Goal: Information Seeking & Learning: Learn about a topic

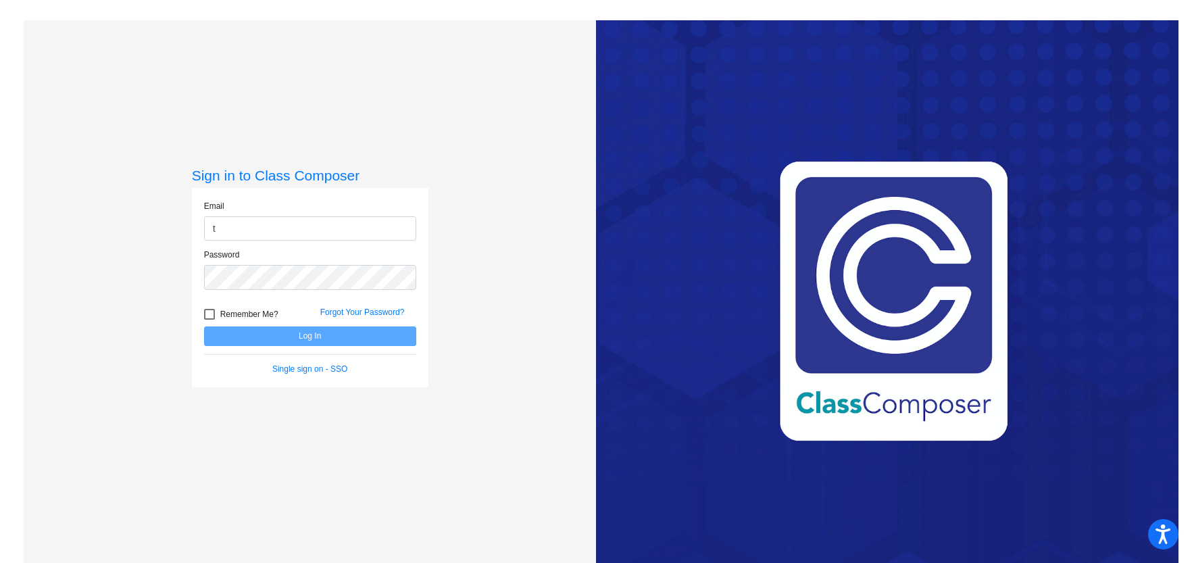
type input "[EMAIL_ADDRESS][DOMAIN_NAME]"
click at [204, 326] on button "Log In" at bounding box center [310, 336] width 212 height 20
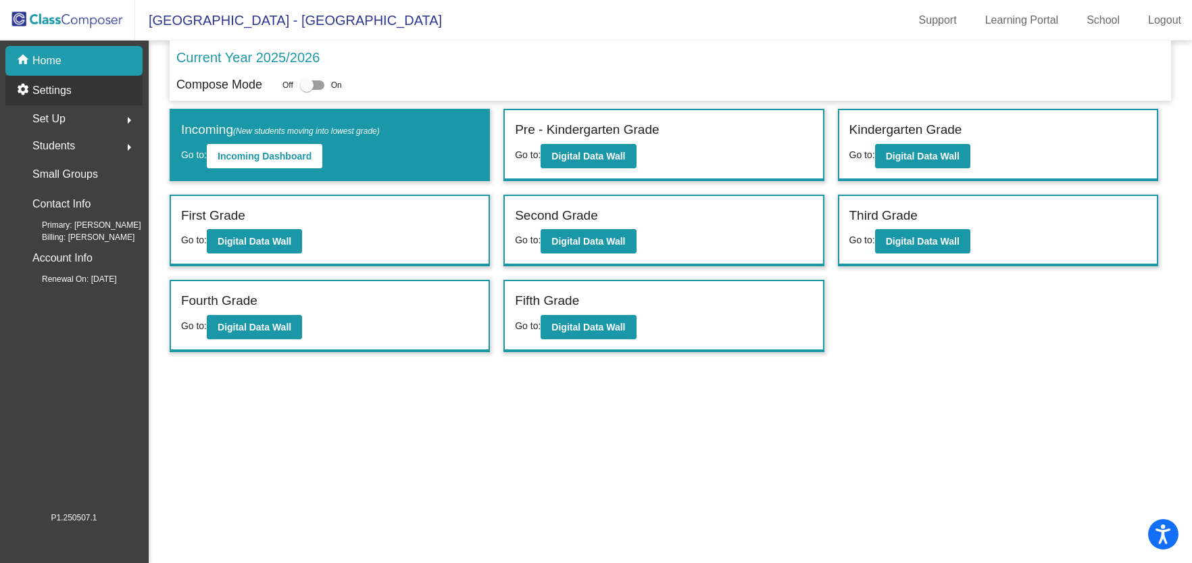
click at [42, 88] on p "Settings" at bounding box center [51, 90] width 39 height 16
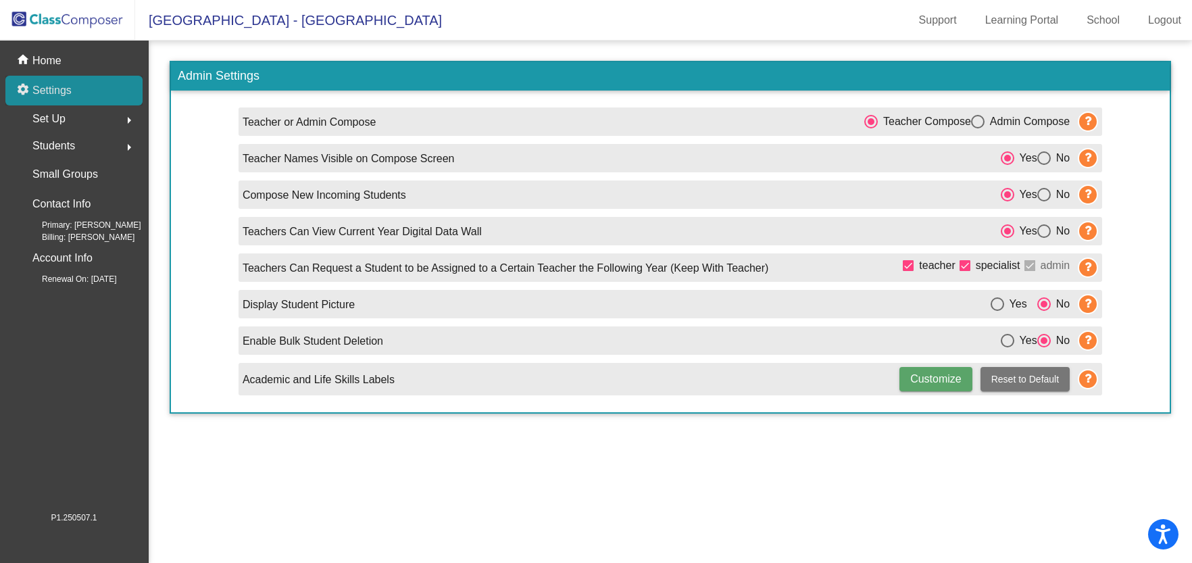
click at [70, 92] on p "Settings" at bounding box center [51, 90] width 39 height 16
click at [36, 55] on p "Home" at bounding box center [46, 61] width 29 height 16
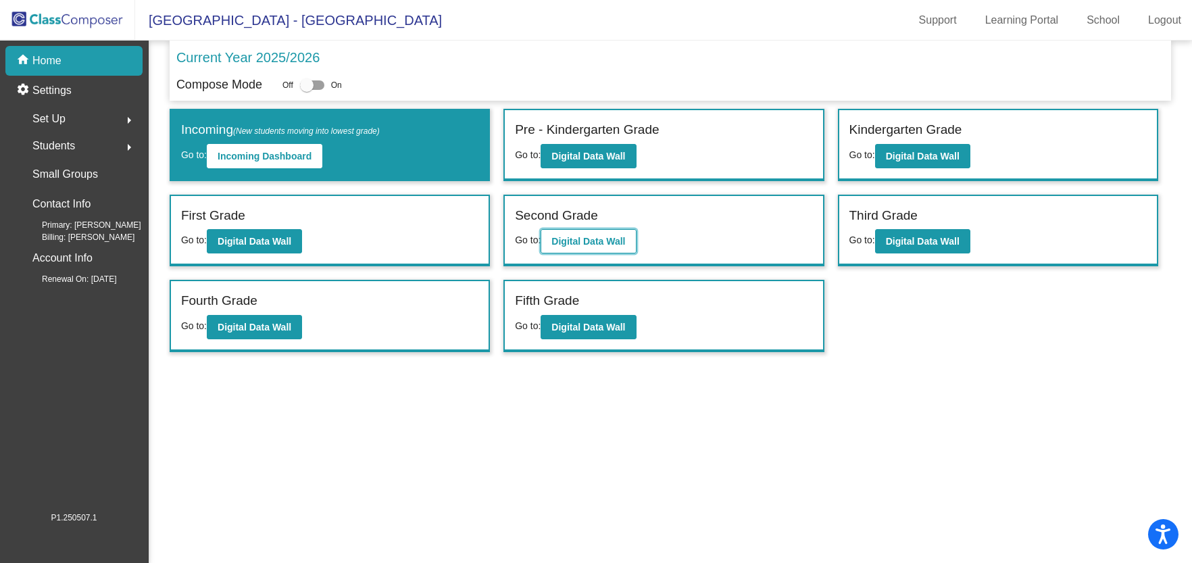
click at [605, 247] on button "Digital Data Wall" at bounding box center [587, 241] width 95 height 24
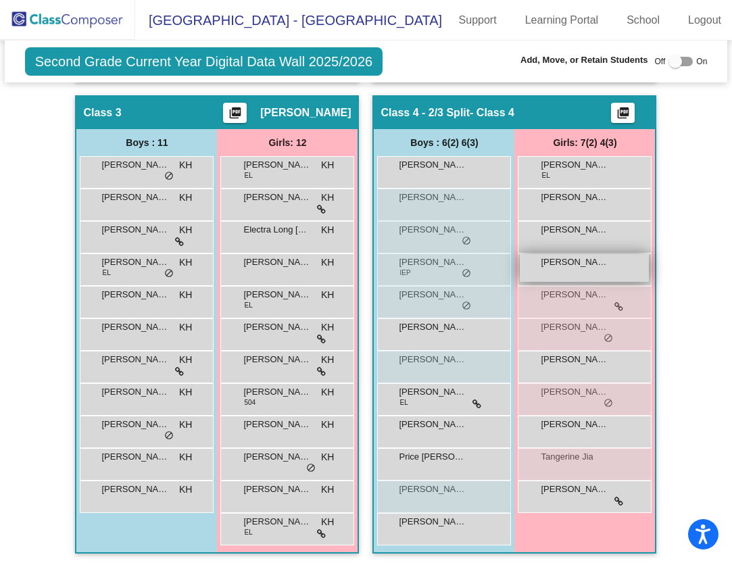
scroll to position [730, 0]
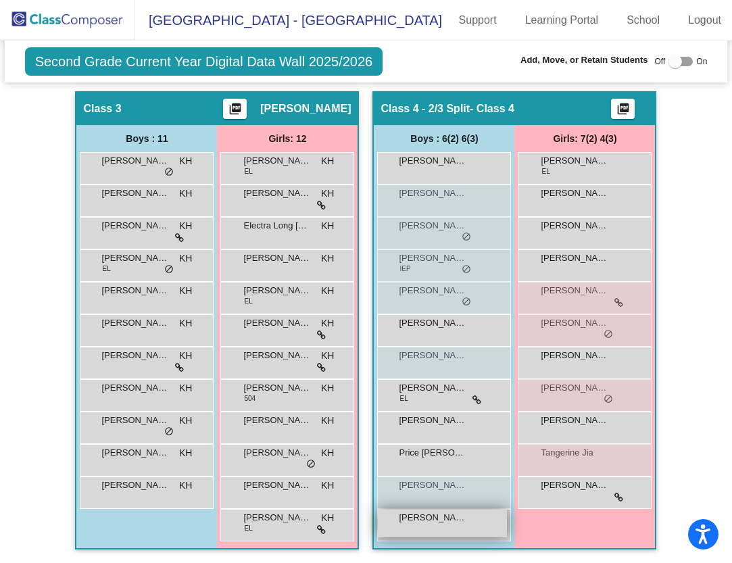
click at [457, 521] on span "[PERSON_NAME]" at bounding box center [433, 518] width 68 height 14
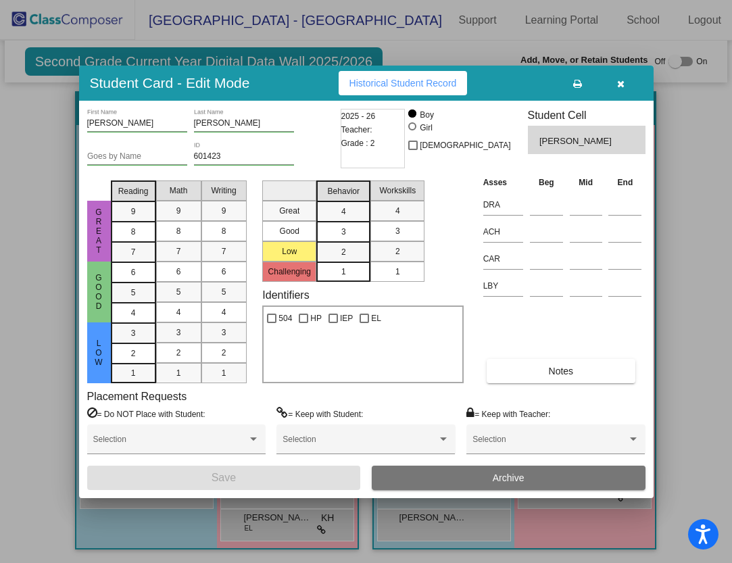
click at [626, 88] on button "button" at bounding box center [620, 83] width 43 height 24
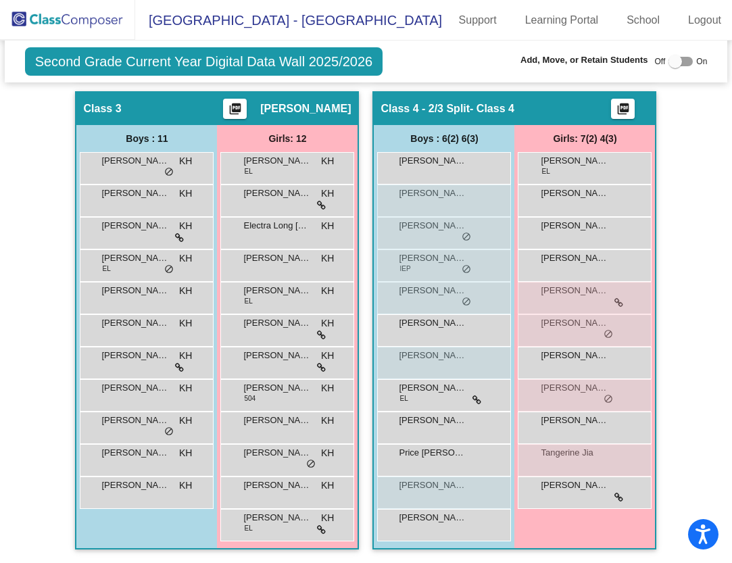
click at [34, 20] on img at bounding box center [67, 20] width 135 height 40
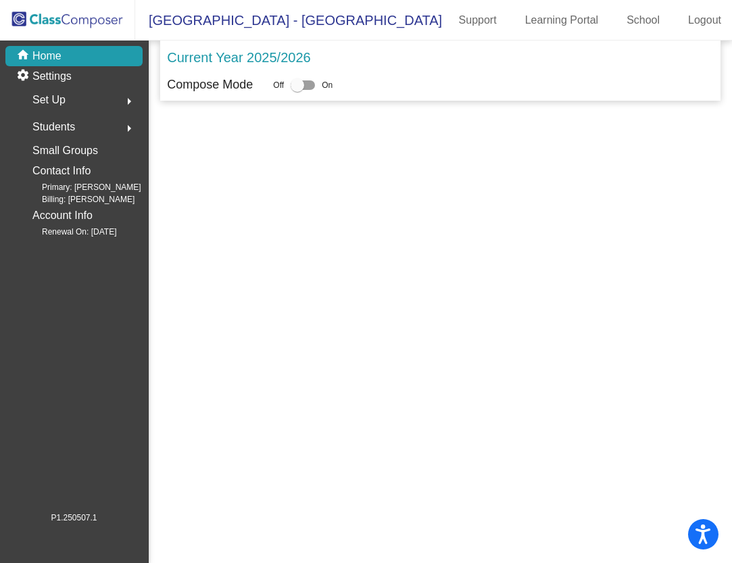
click at [34, 20] on img at bounding box center [67, 20] width 135 height 40
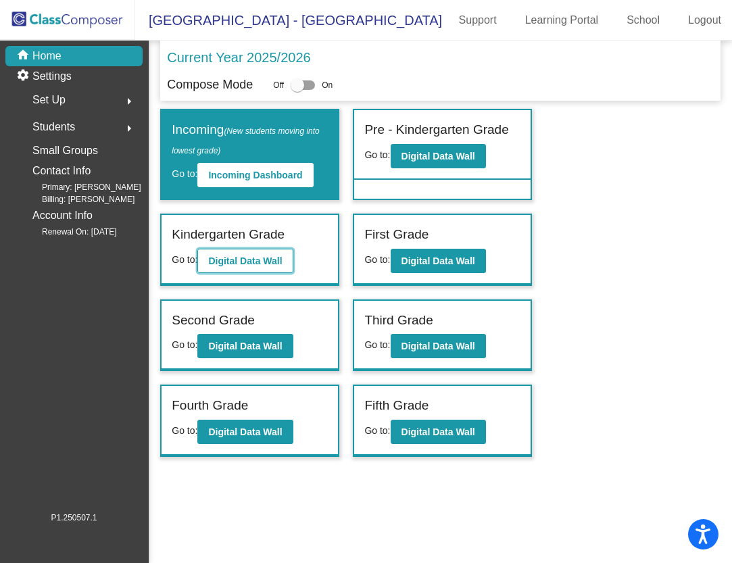
click at [234, 260] on b "Digital Data Wall" at bounding box center [245, 260] width 74 height 11
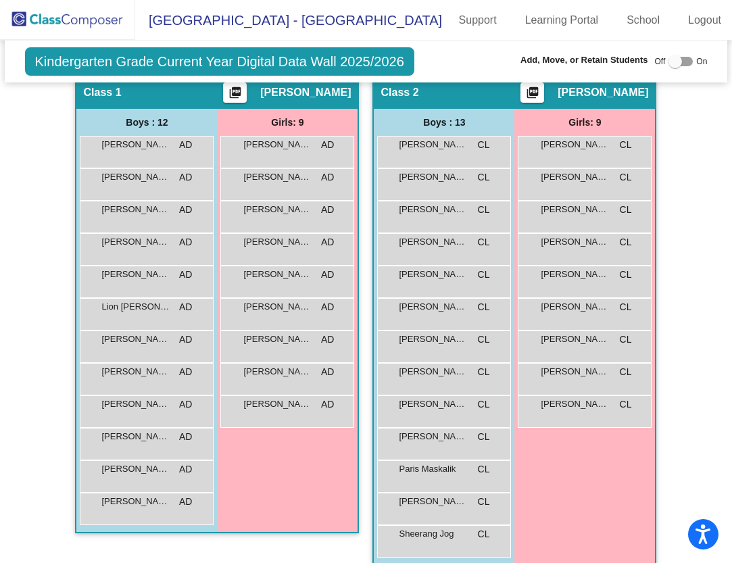
scroll to position [275, 0]
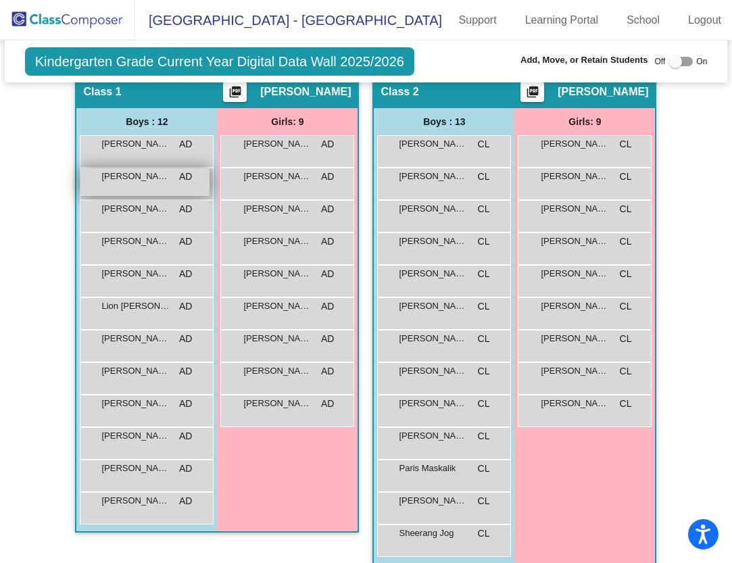
click at [145, 182] on span "[PERSON_NAME] [PERSON_NAME]" at bounding box center [135, 177] width 68 height 14
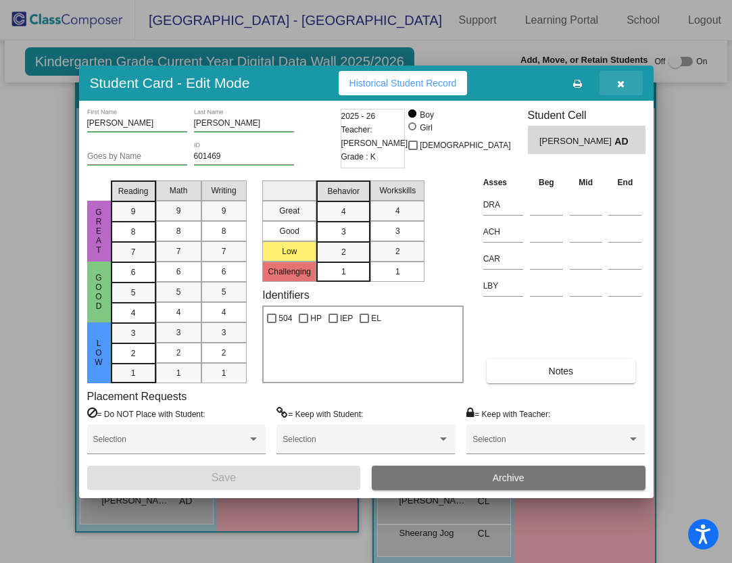
click at [624, 85] on button "button" at bounding box center [620, 83] width 43 height 24
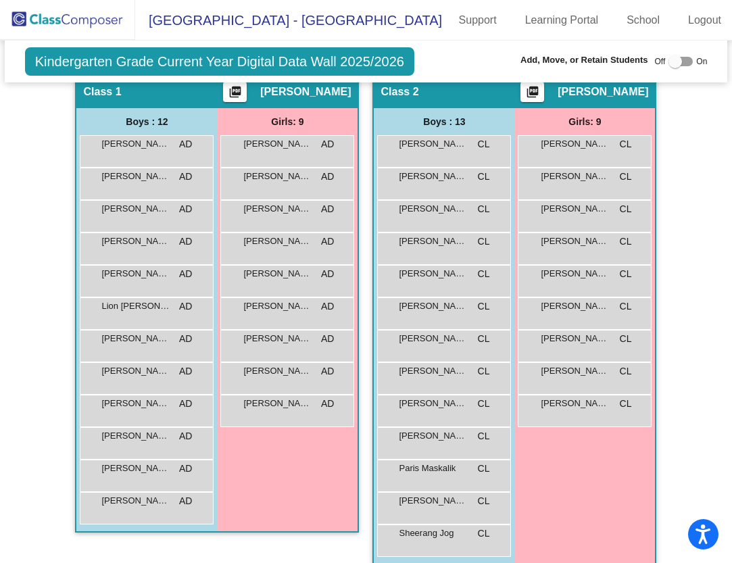
click at [64, 21] on img at bounding box center [67, 20] width 135 height 40
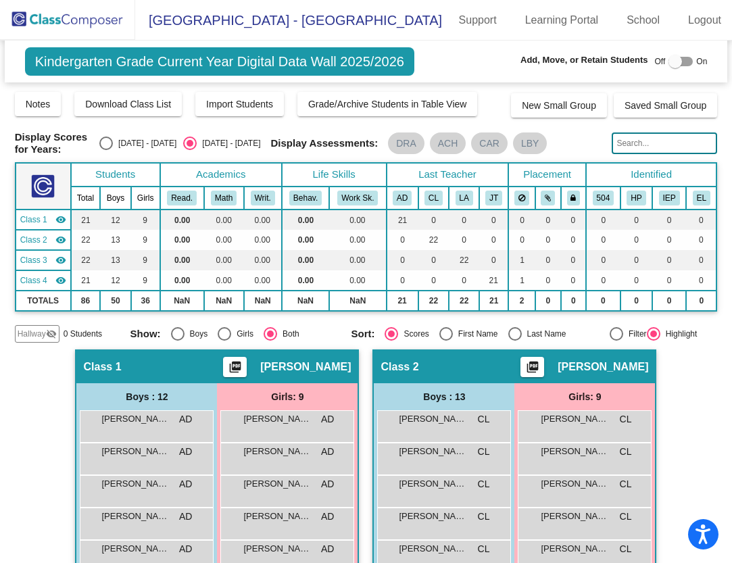
click at [64, 21] on img at bounding box center [67, 20] width 135 height 40
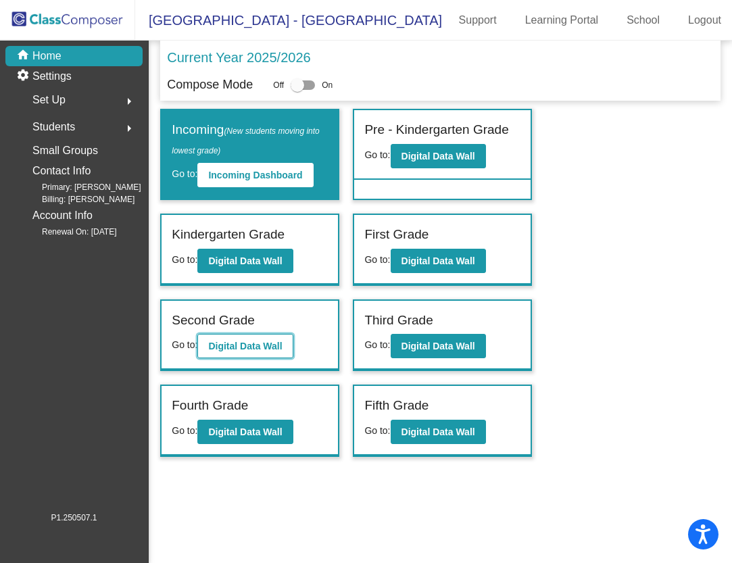
click at [218, 348] on b "Digital Data Wall" at bounding box center [245, 345] width 74 height 11
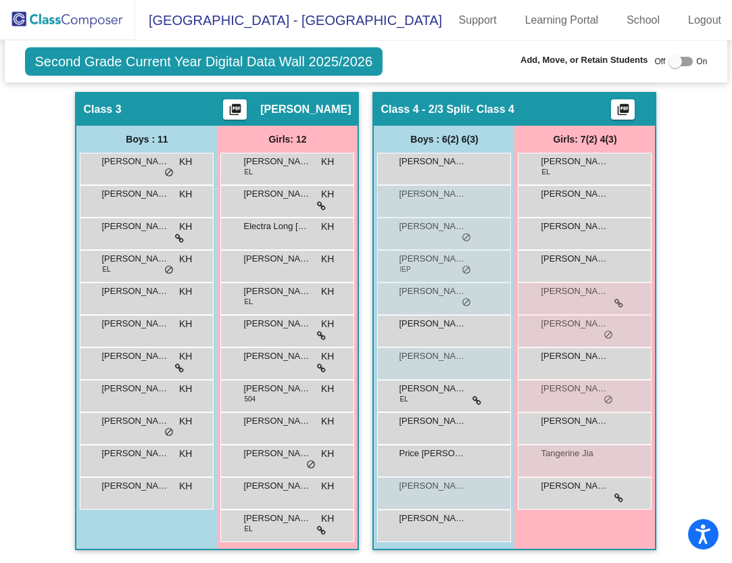
scroll to position [730, 0]
